Goal: Use online tool/utility: Utilize a website feature to perform a specific function

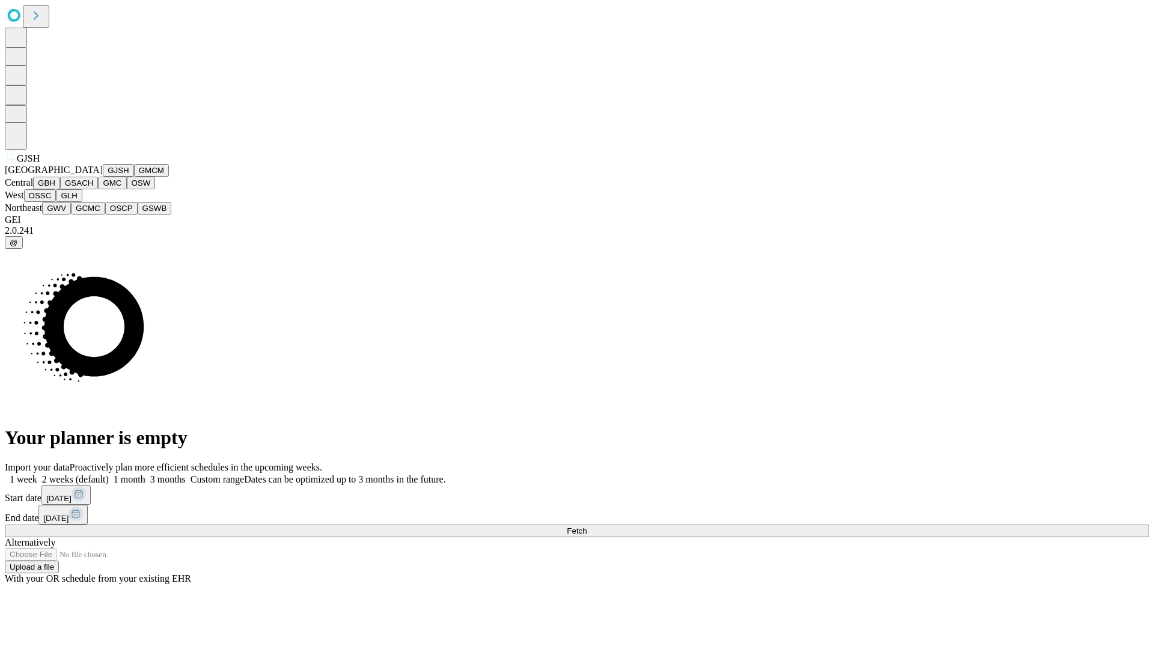
click at [103, 177] on button "GJSH" at bounding box center [118, 170] width 31 height 13
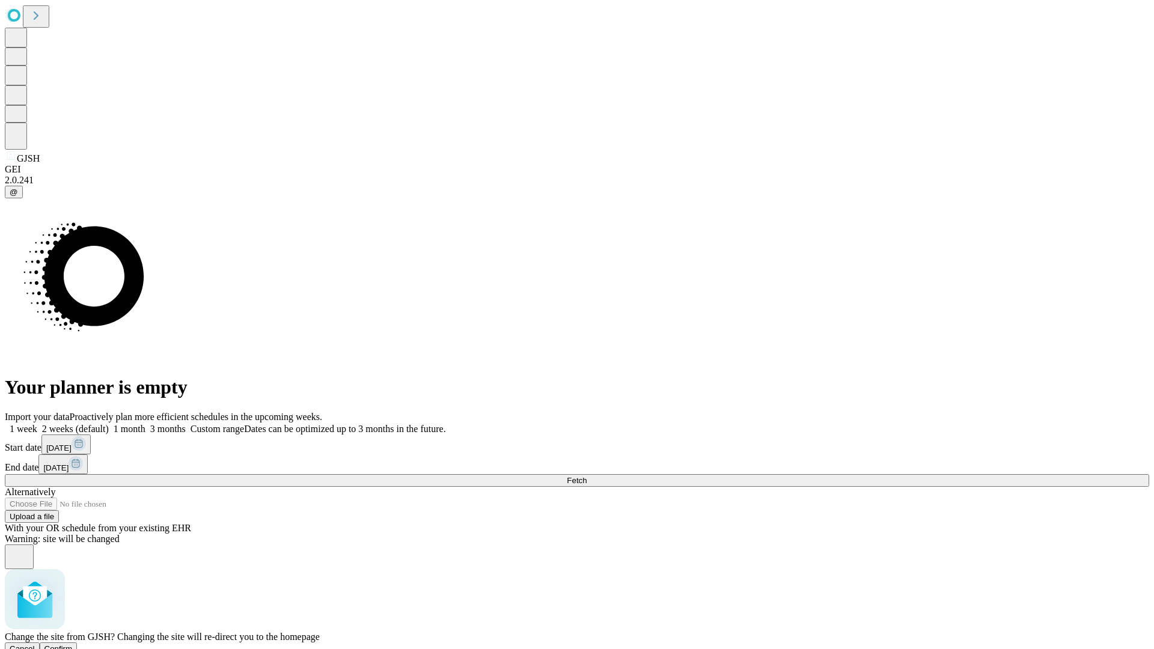
click at [73, 645] on span "Confirm" at bounding box center [58, 649] width 28 height 9
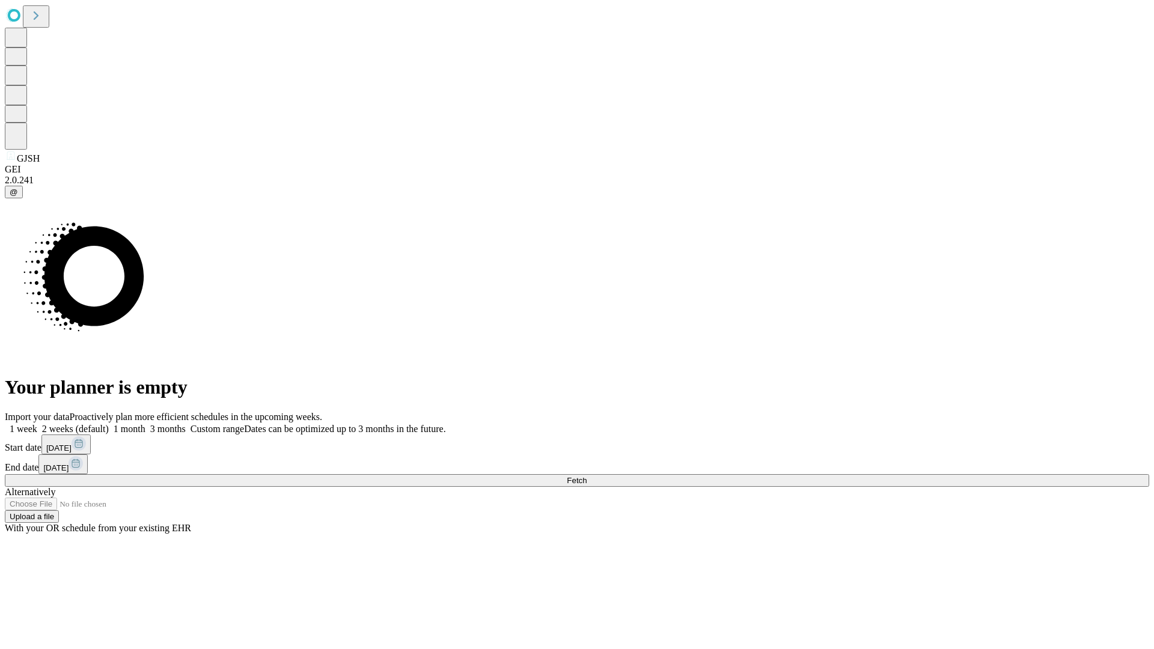
click at [146, 424] on label "1 month" at bounding box center [127, 429] width 37 height 10
click at [587, 476] on span "Fetch" at bounding box center [577, 480] width 20 height 9
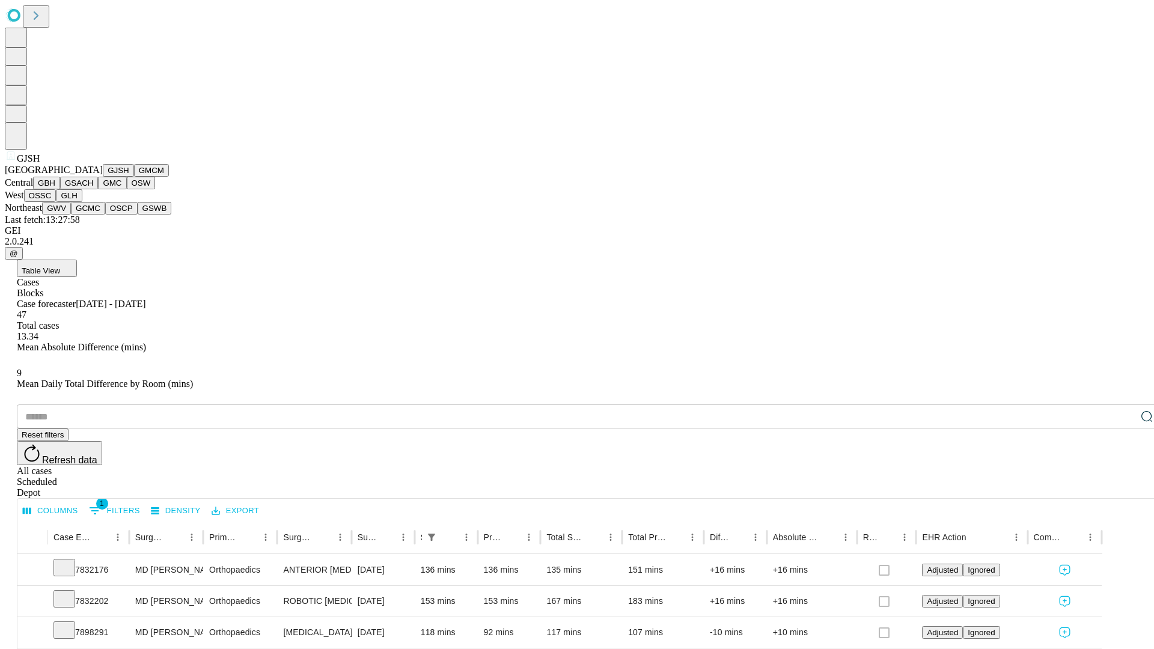
click at [134, 177] on button "GMCM" at bounding box center [151, 170] width 35 height 13
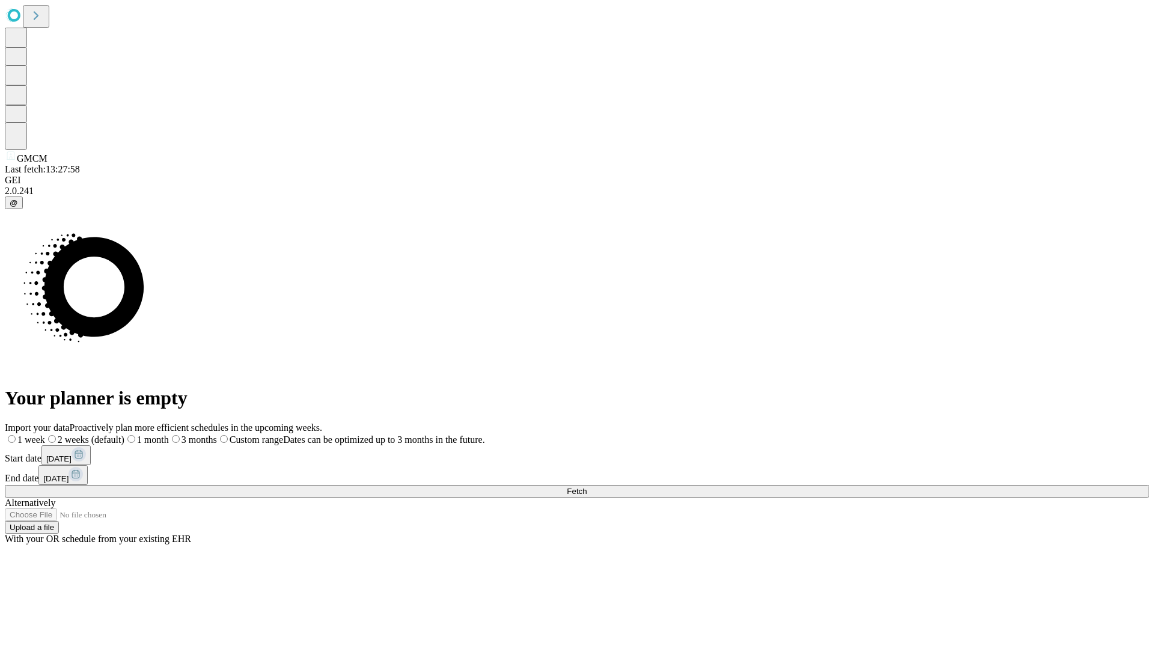
click at [587, 487] on span "Fetch" at bounding box center [577, 491] width 20 height 9
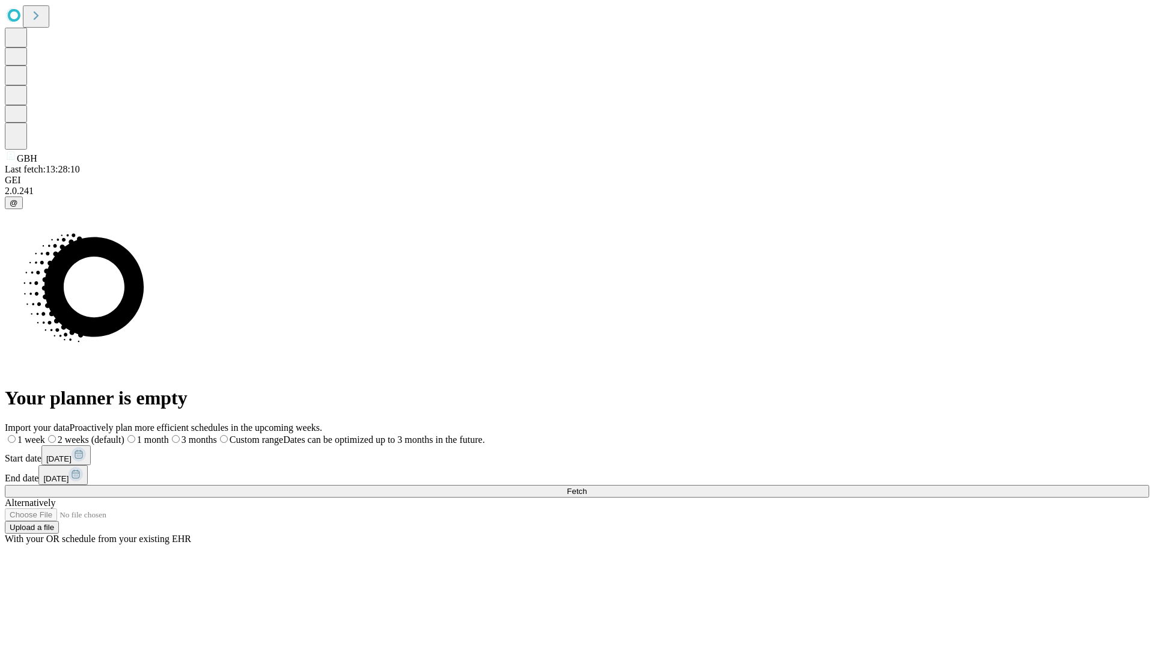
click at [169, 435] on label "1 month" at bounding box center [146, 440] width 44 height 10
click at [587, 487] on span "Fetch" at bounding box center [577, 491] width 20 height 9
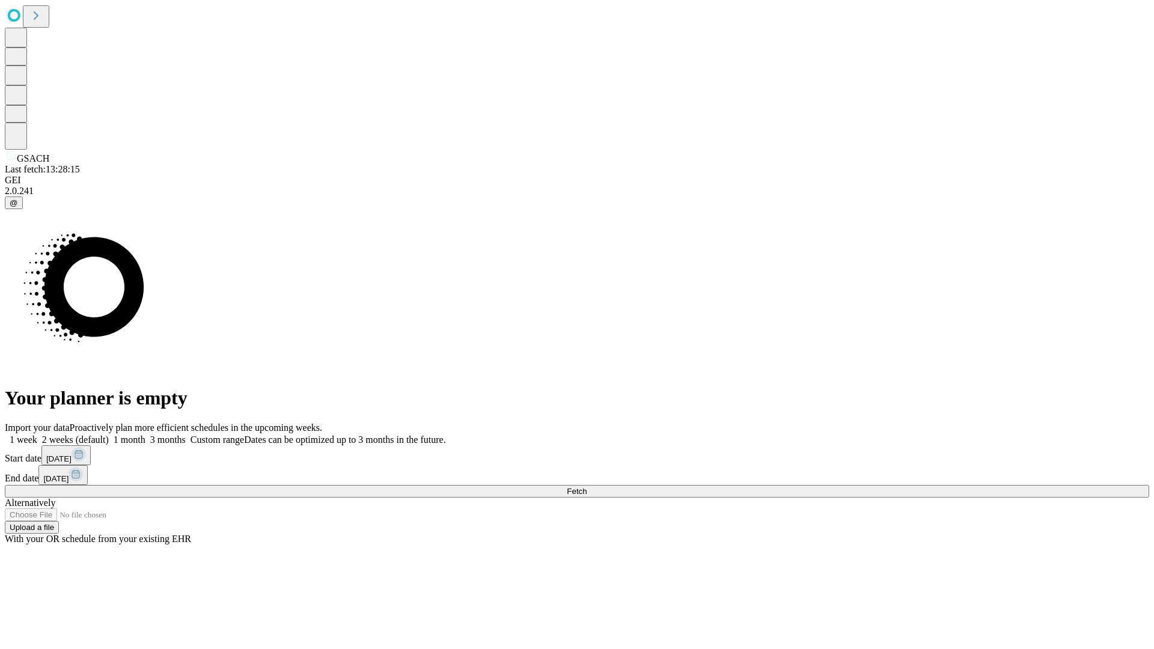
click at [146, 435] on label "1 month" at bounding box center [127, 440] width 37 height 10
click at [587, 487] on span "Fetch" at bounding box center [577, 491] width 20 height 9
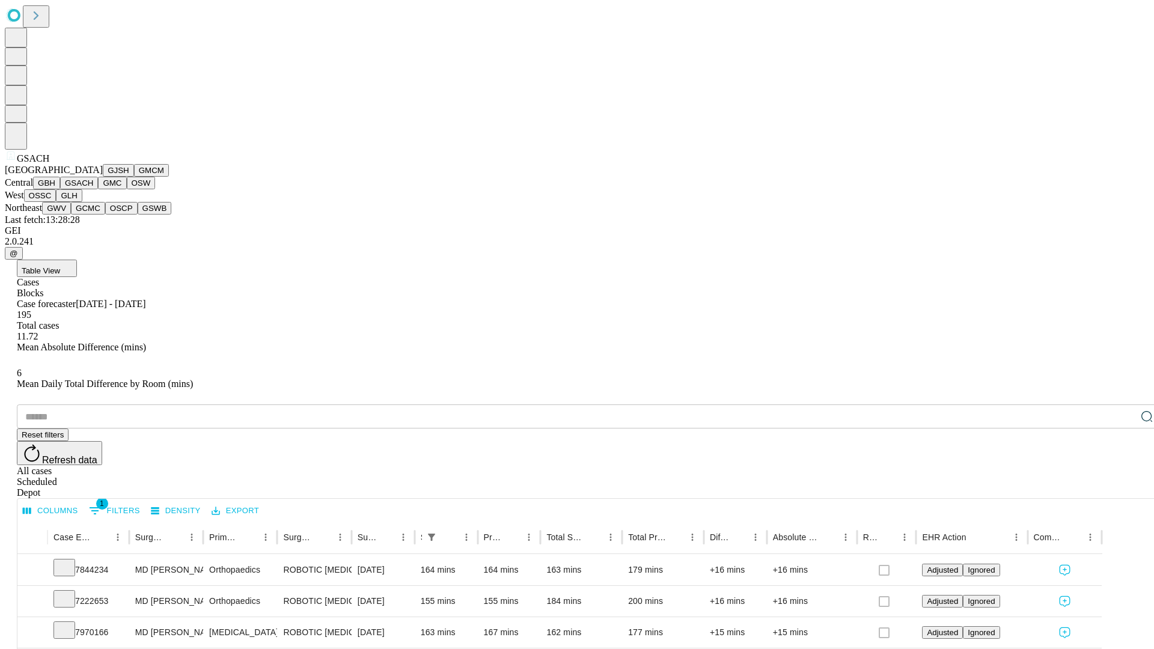
click at [98, 189] on button "GMC" at bounding box center [112, 183] width 28 height 13
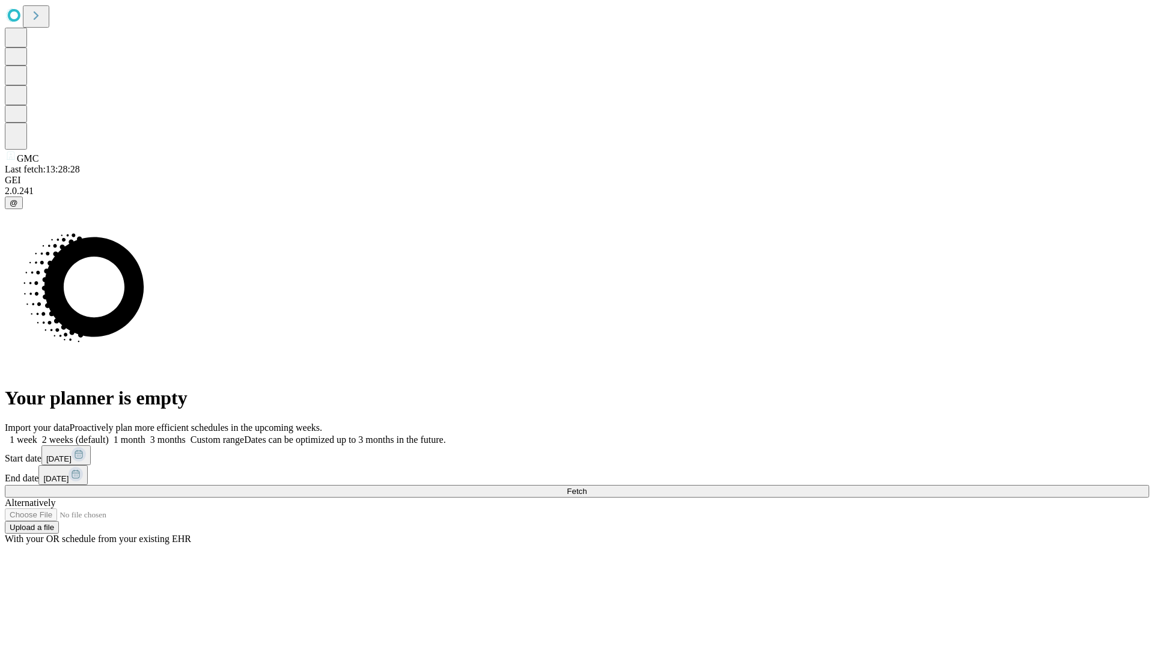
click at [587, 487] on span "Fetch" at bounding box center [577, 491] width 20 height 9
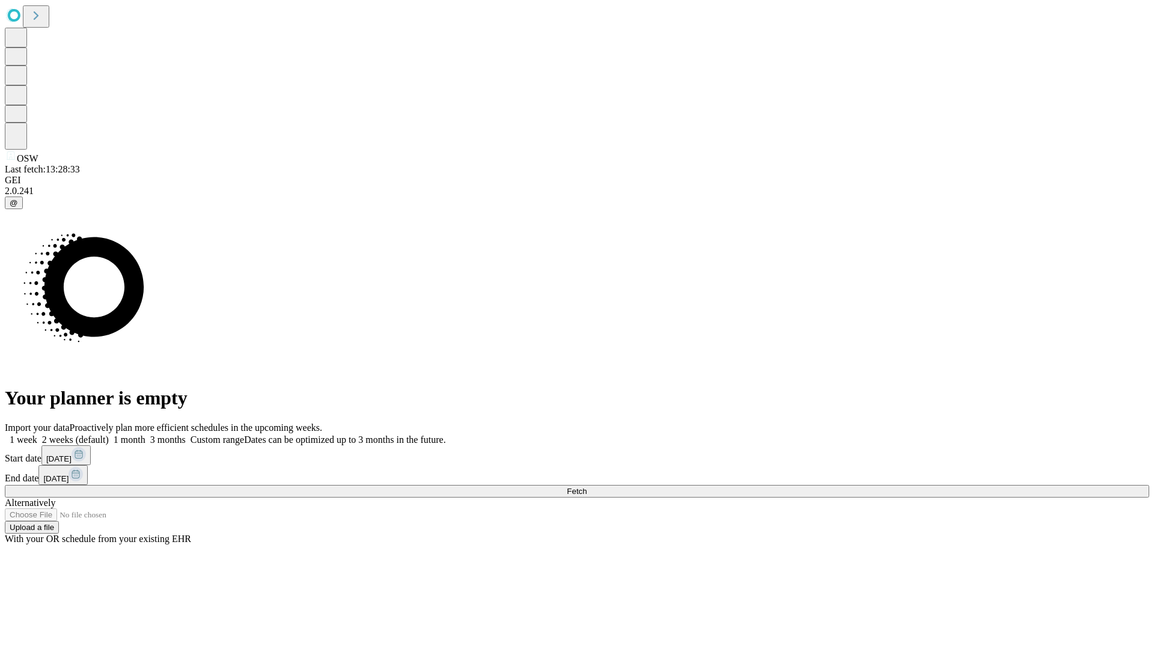
click at [146, 435] on label "1 month" at bounding box center [127, 440] width 37 height 10
click at [587, 487] on span "Fetch" at bounding box center [577, 491] width 20 height 9
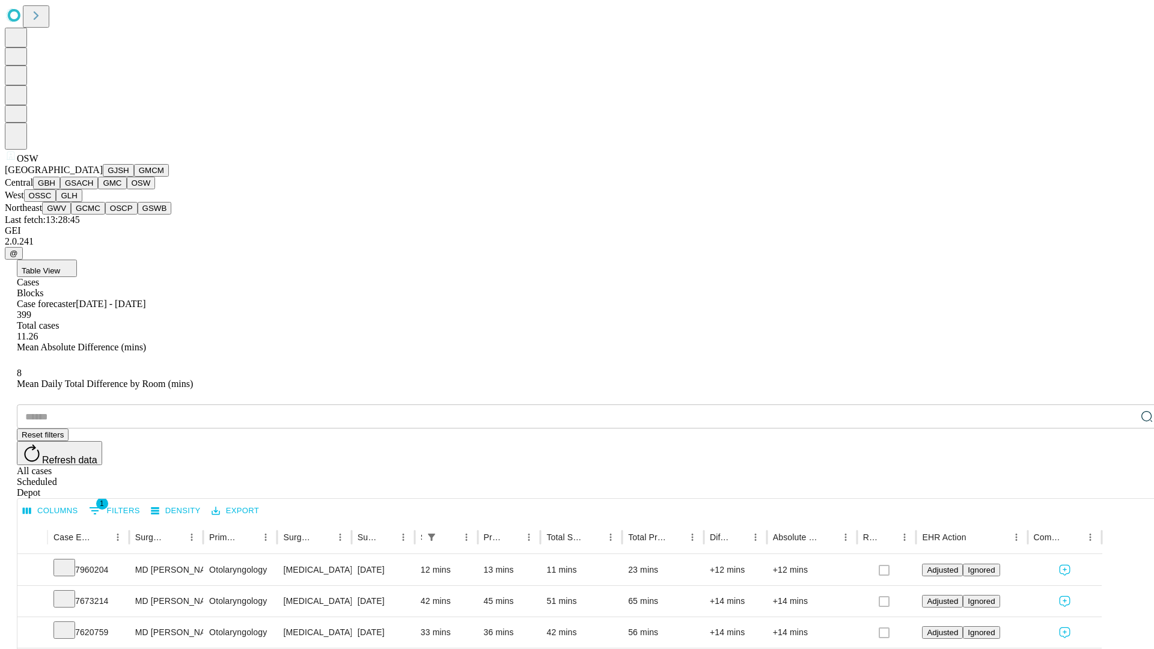
click at [57, 202] on button "OSSC" at bounding box center [40, 195] width 32 height 13
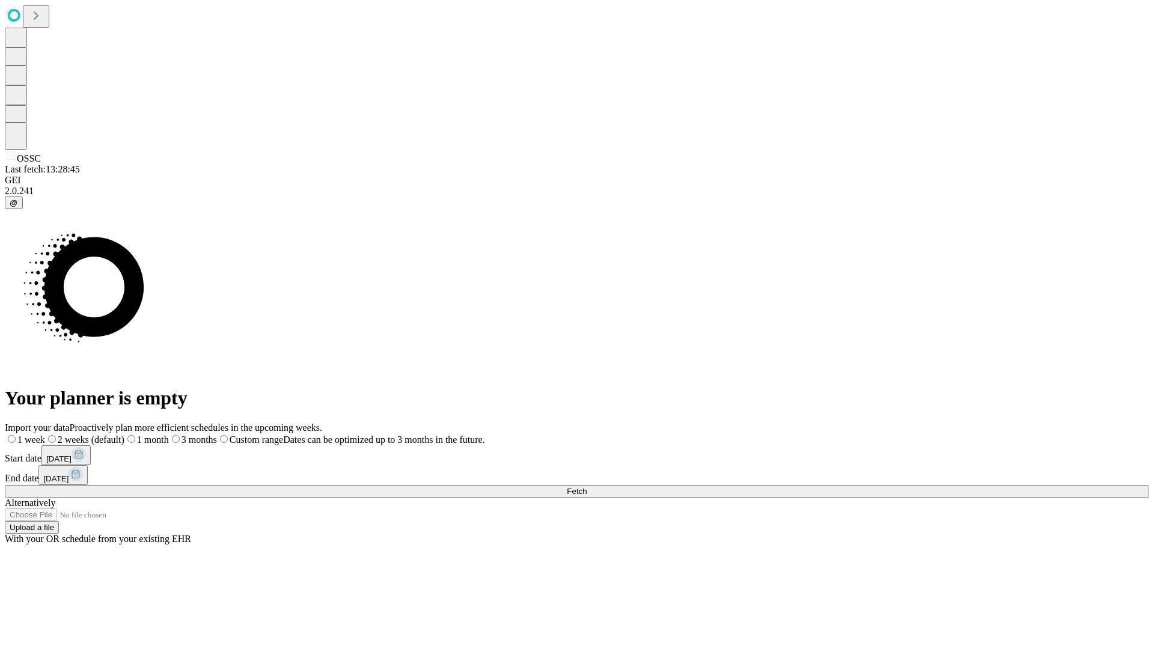
click at [169, 435] on label "1 month" at bounding box center [146, 440] width 44 height 10
click at [587, 487] on span "Fetch" at bounding box center [577, 491] width 20 height 9
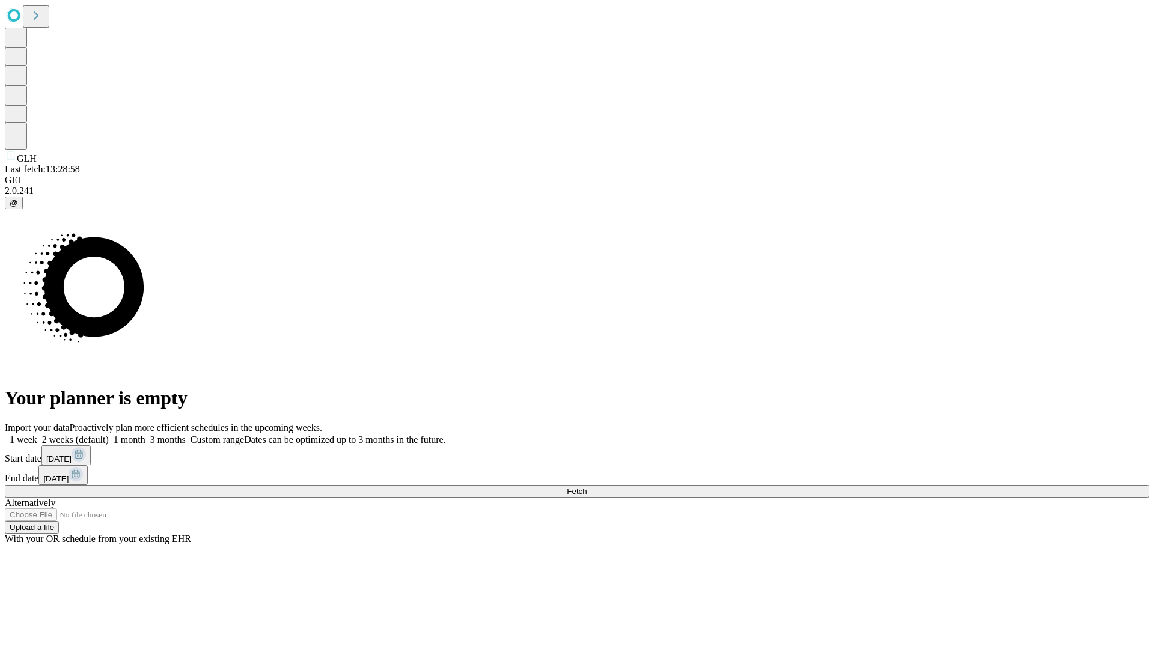
click at [146, 435] on label "1 month" at bounding box center [127, 440] width 37 height 10
click at [587, 487] on span "Fetch" at bounding box center [577, 491] width 20 height 9
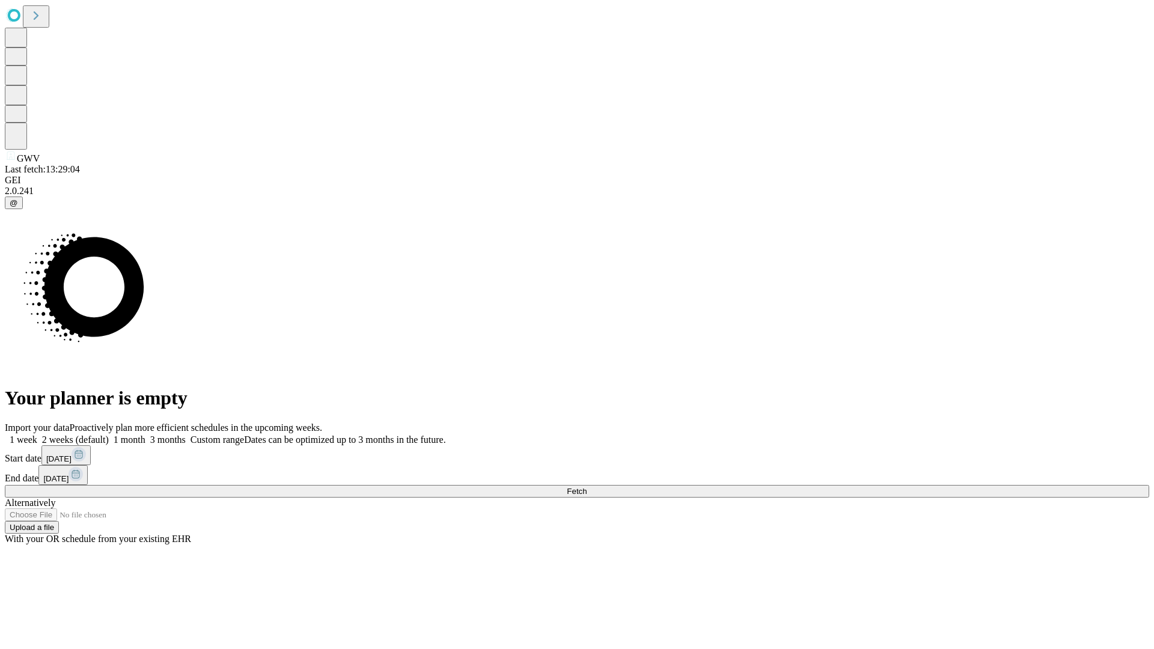
click at [146, 435] on label "1 month" at bounding box center [127, 440] width 37 height 10
click at [587, 487] on span "Fetch" at bounding box center [577, 491] width 20 height 9
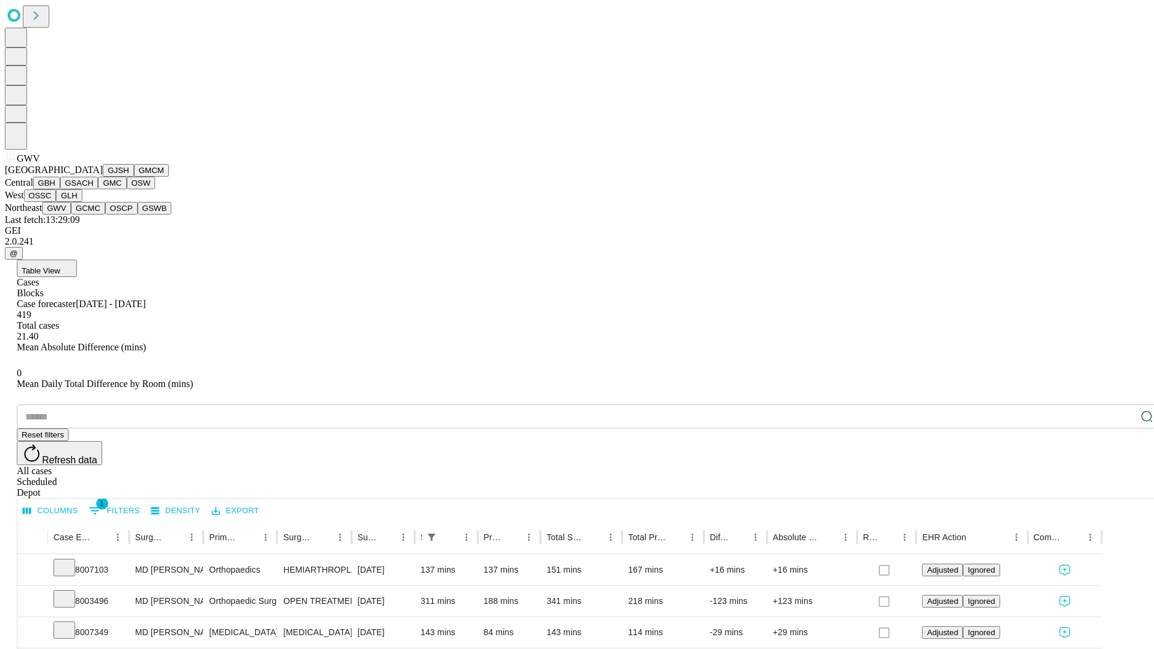
click at [93, 215] on button "GCMC" at bounding box center [88, 208] width 34 height 13
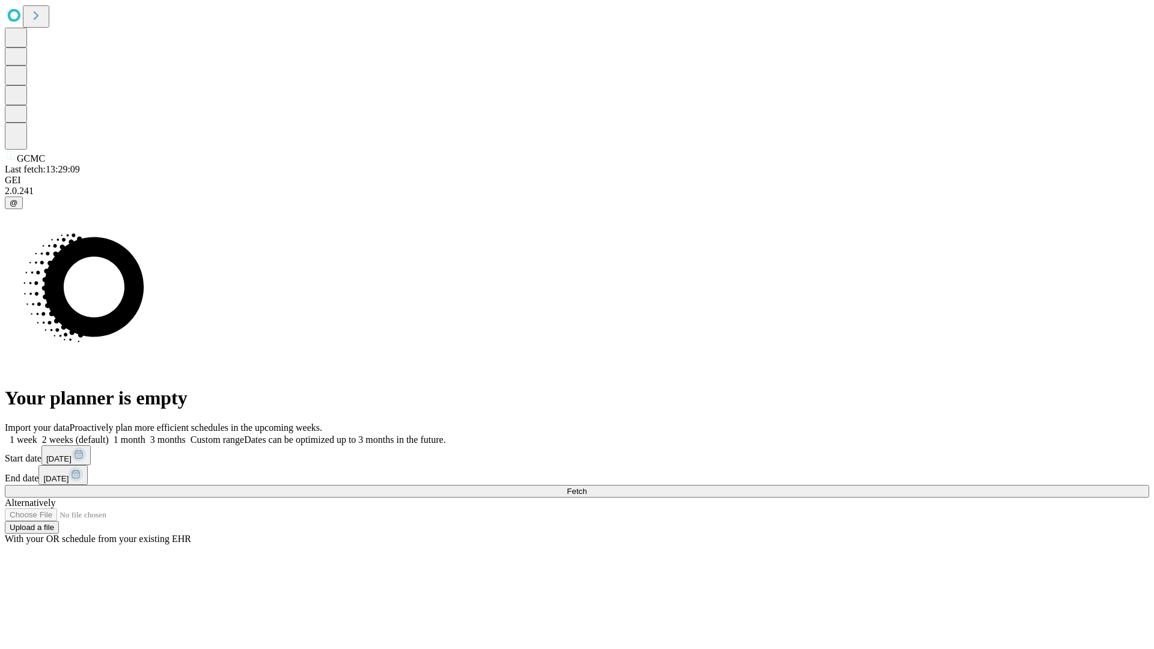
click at [146, 435] on label "1 month" at bounding box center [127, 440] width 37 height 10
click at [587, 487] on span "Fetch" at bounding box center [577, 491] width 20 height 9
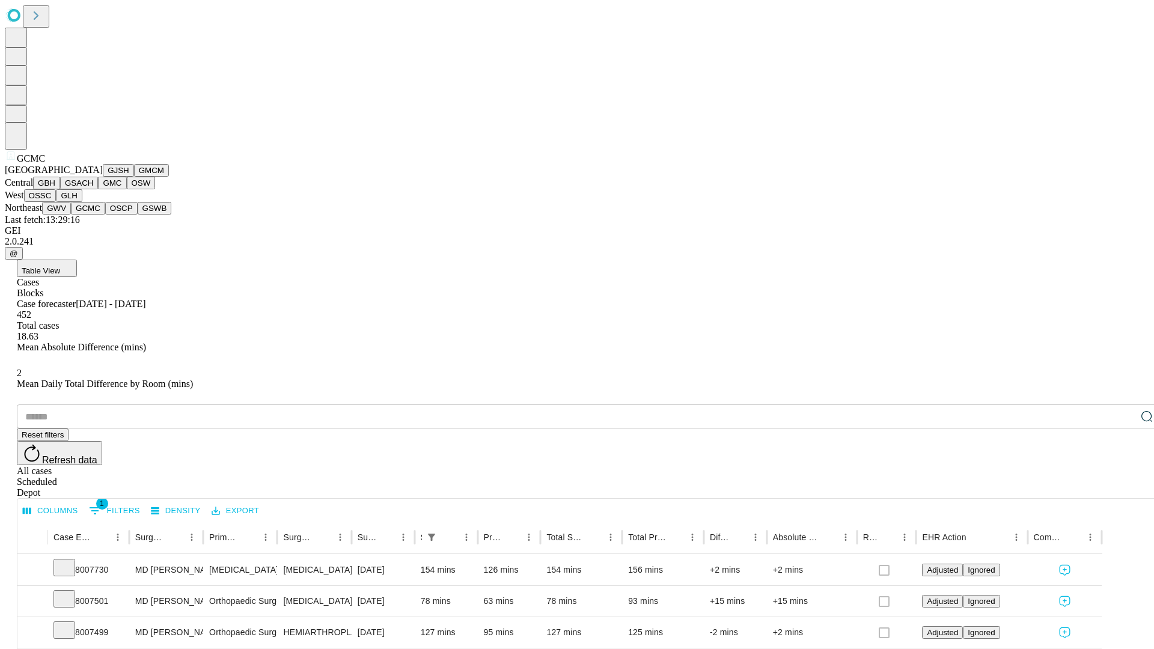
click at [105, 215] on button "OSCP" at bounding box center [121, 208] width 32 height 13
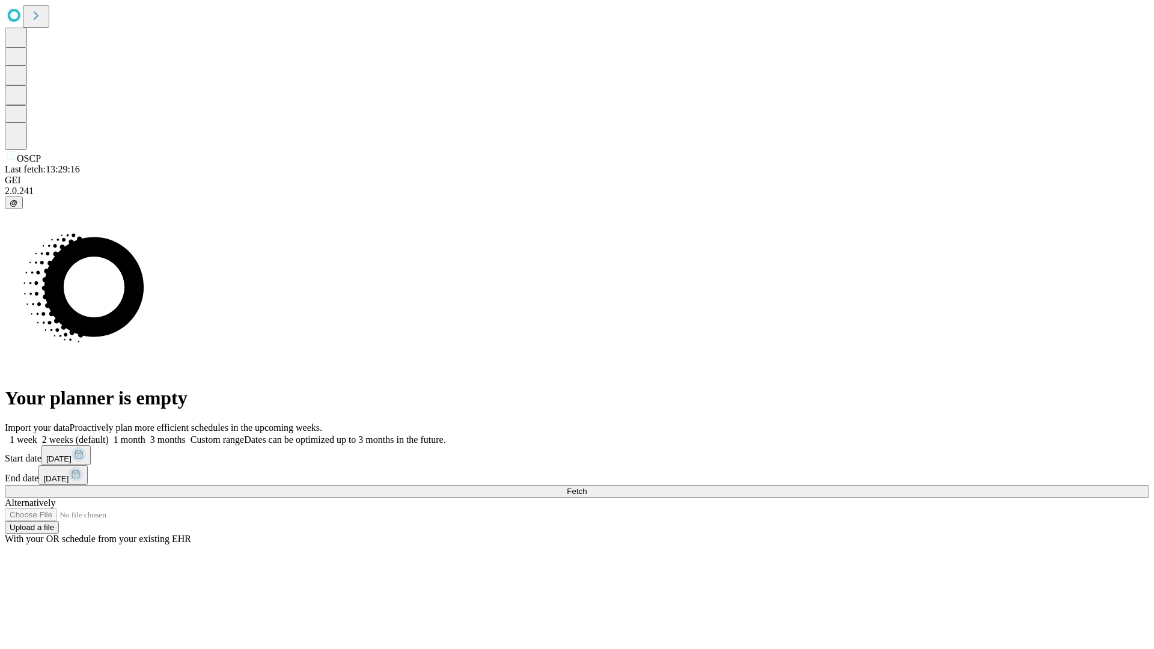
click at [146, 435] on label "1 month" at bounding box center [127, 440] width 37 height 10
click at [587, 487] on span "Fetch" at bounding box center [577, 491] width 20 height 9
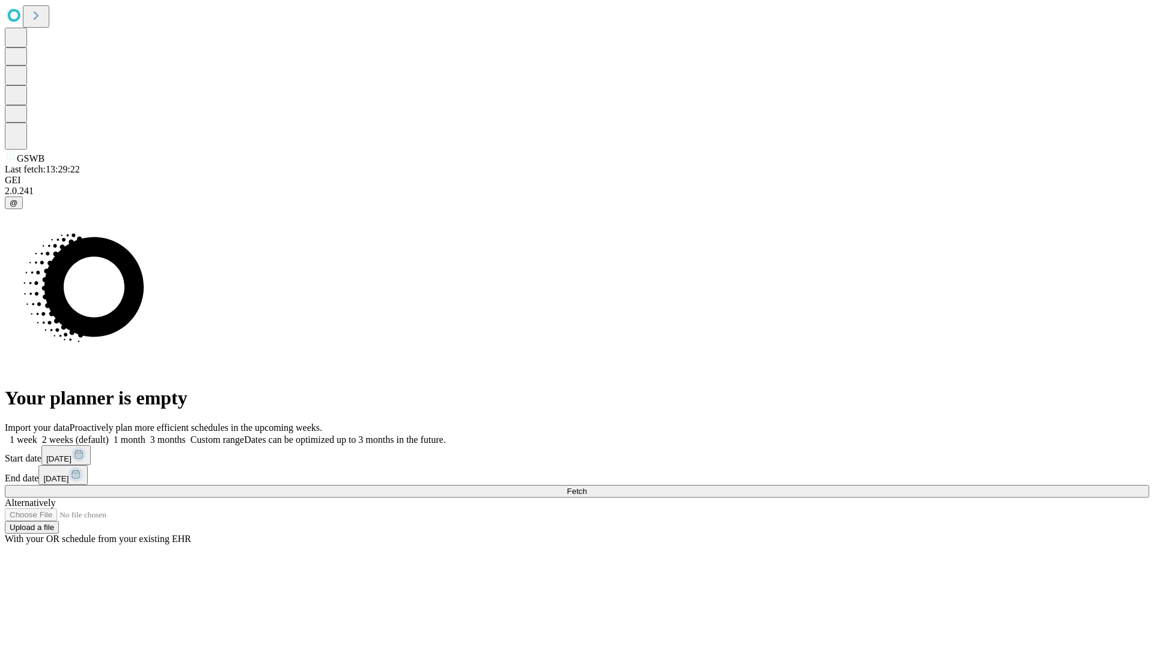
click at [146, 435] on label "1 month" at bounding box center [127, 440] width 37 height 10
click at [587, 487] on span "Fetch" at bounding box center [577, 491] width 20 height 9
